Goal: Check status: Check status

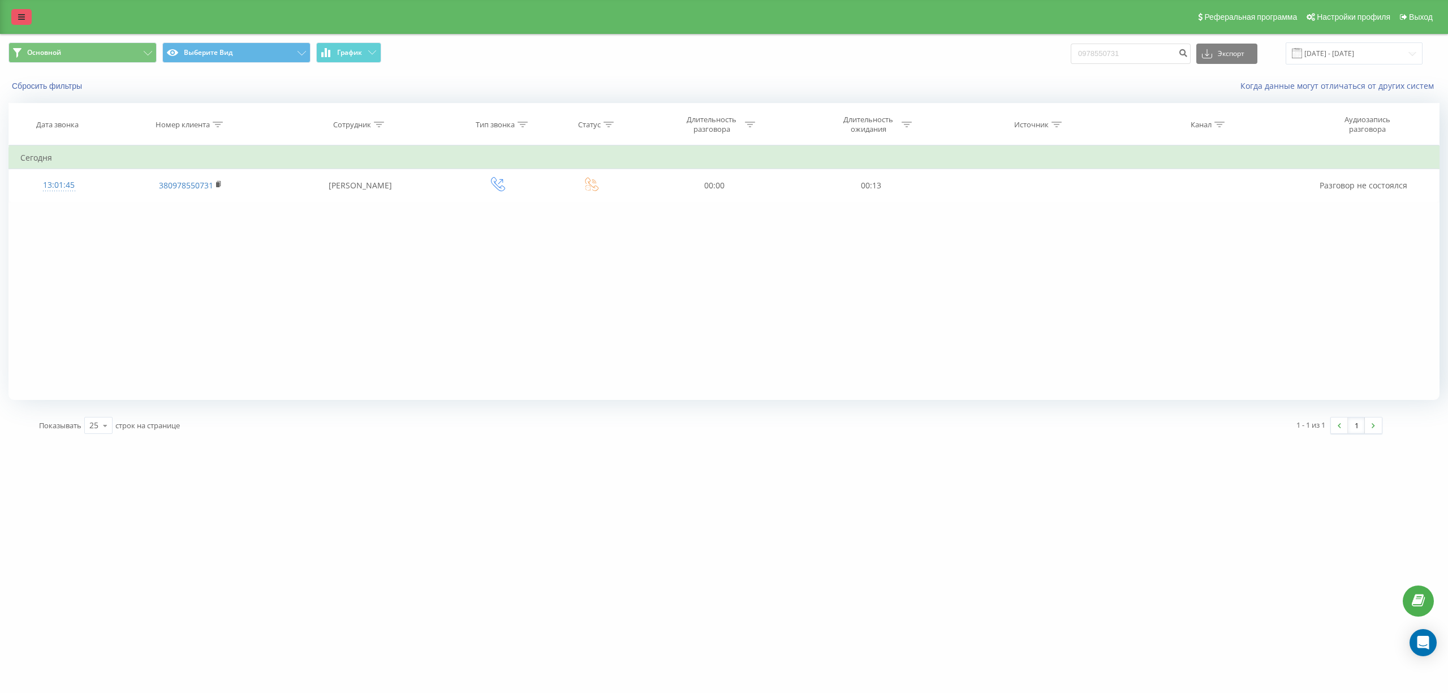
click at [14, 12] on link at bounding box center [21, 17] width 20 height 16
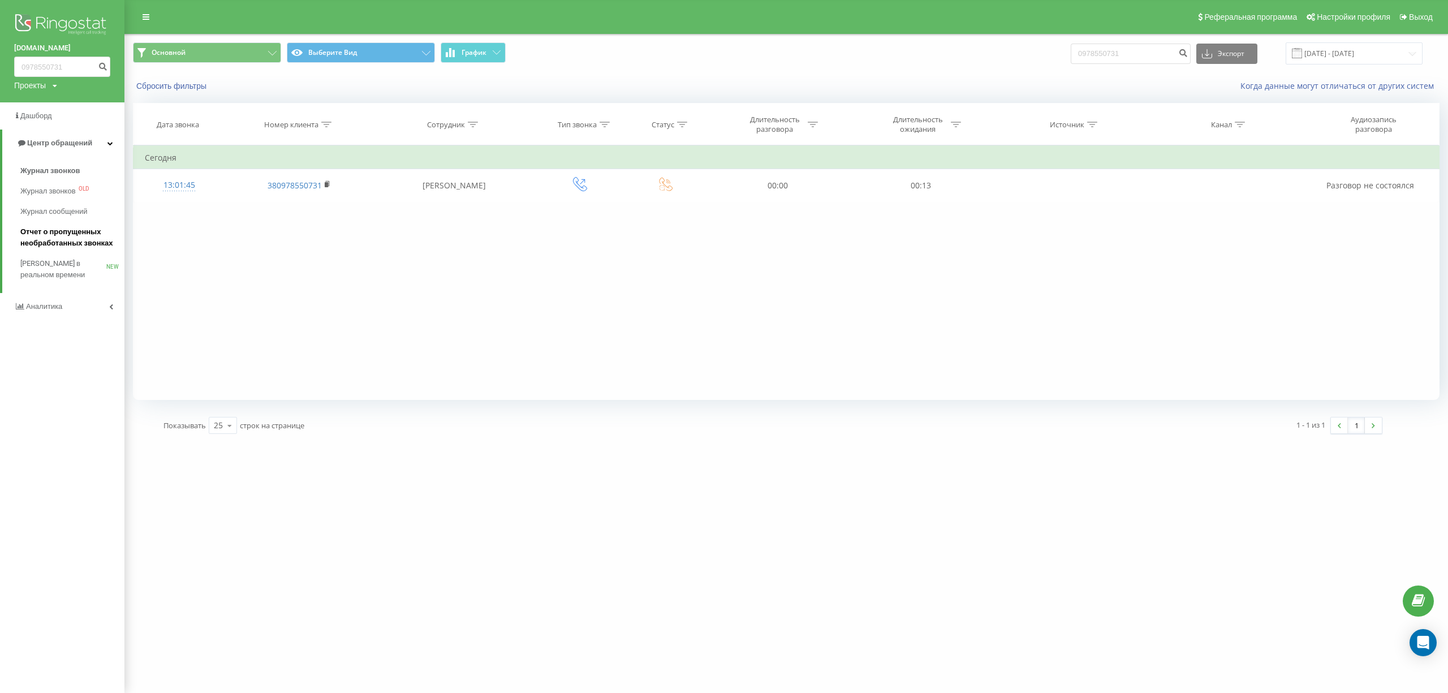
click at [58, 234] on span "Отчет о пропущенных необработанных звонках" at bounding box center [69, 237] width 98 height 23
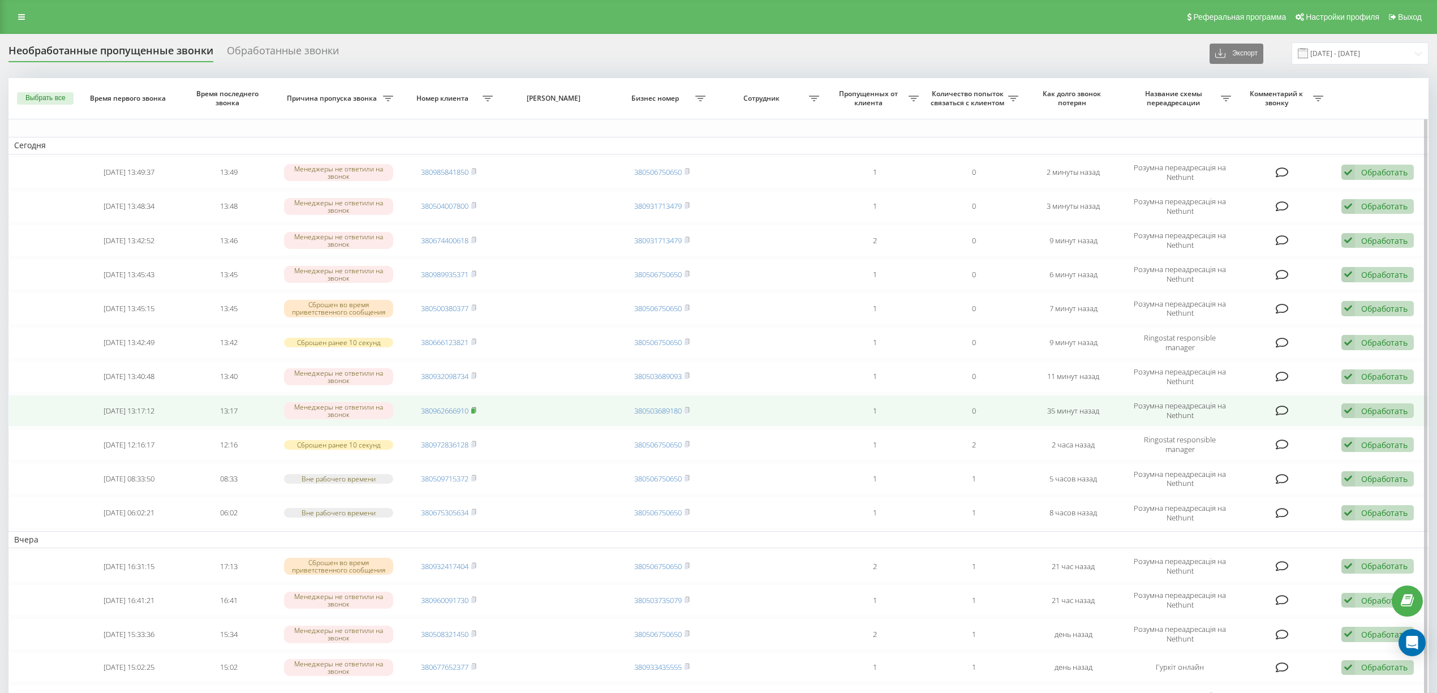
click at [473, 412] on rect at bounding box center [472, 410] width 3 height 5
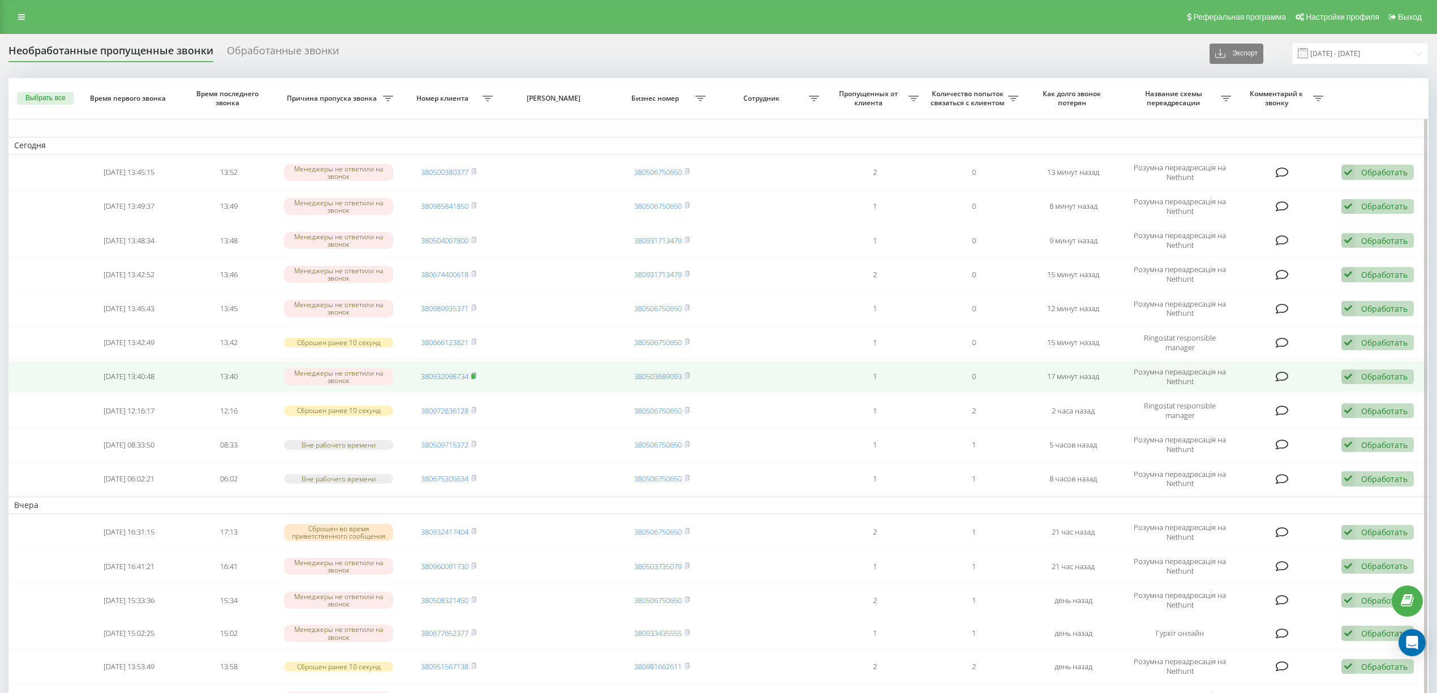
drag, startPoint x: 477, startPoint y: 376, endPoint x: 385, endPoint y: 460, distance: 125.3
click at [476, 376] on icon at bounding box center [473, 375] width 5 height 7
